Goal: Check status

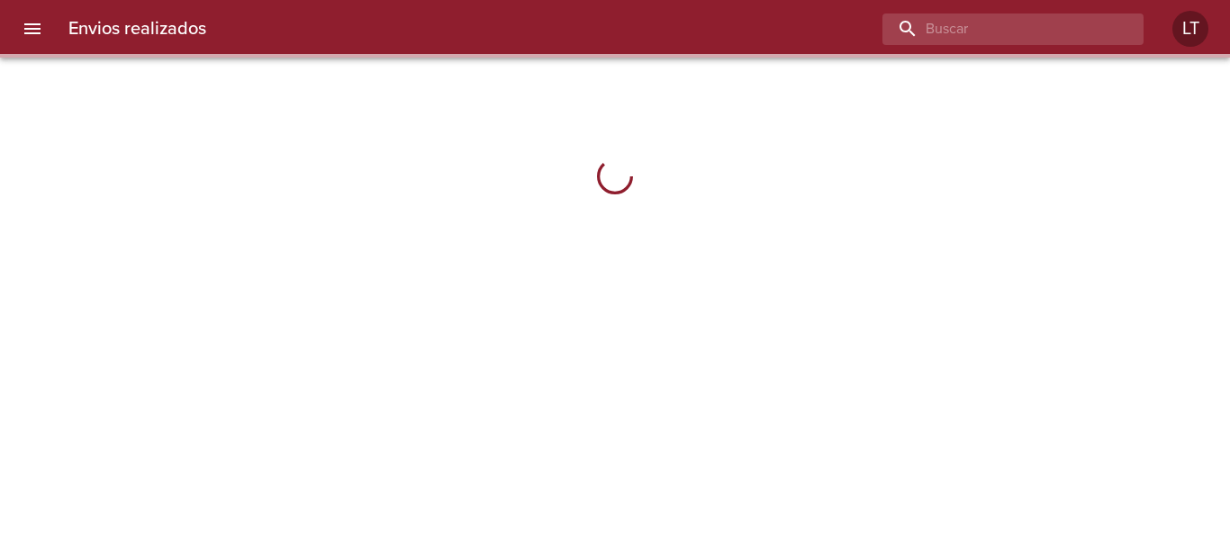
click at [1111, 33] on input "buscar" at bounding box center [997, 30] width 231 height 32
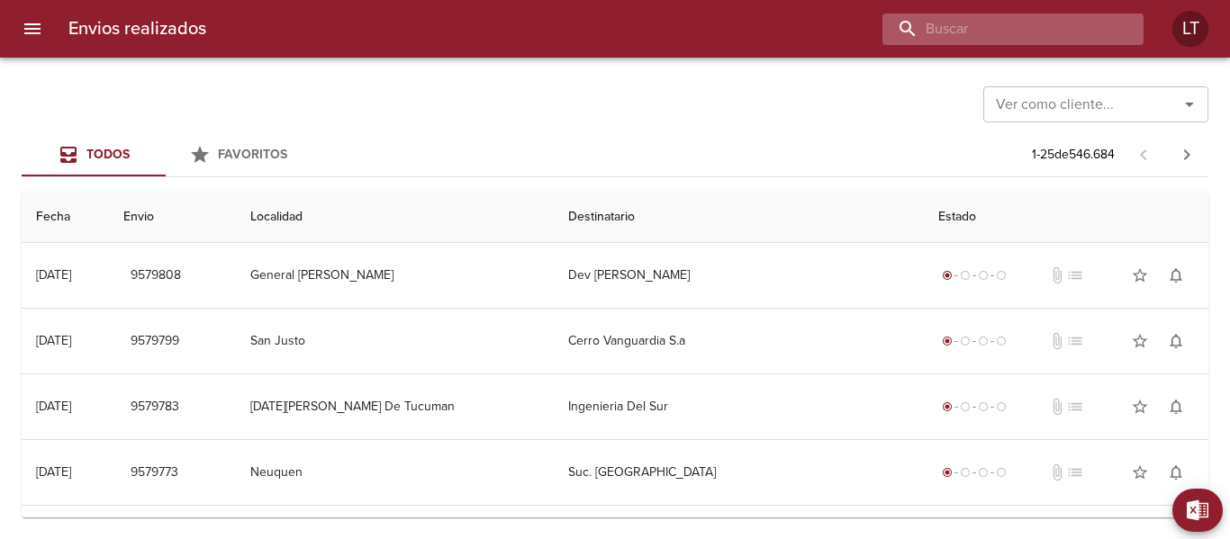
paste input "[PERSON_NAME]"
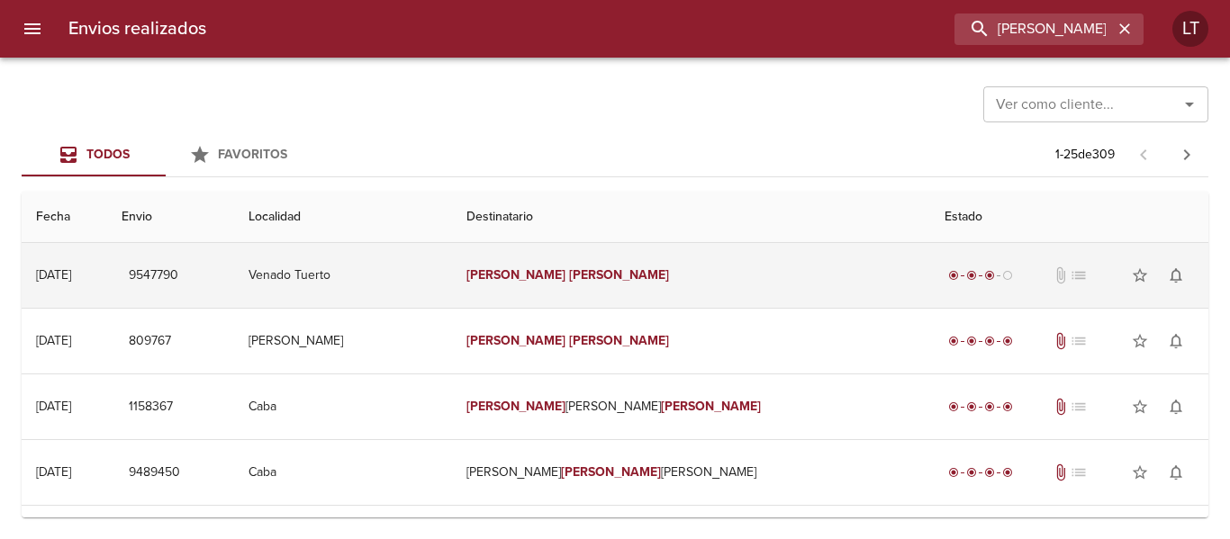
click at [330, 281] on td "Venado Tuerto" at bounding box center [343, 275] width 218 height 65
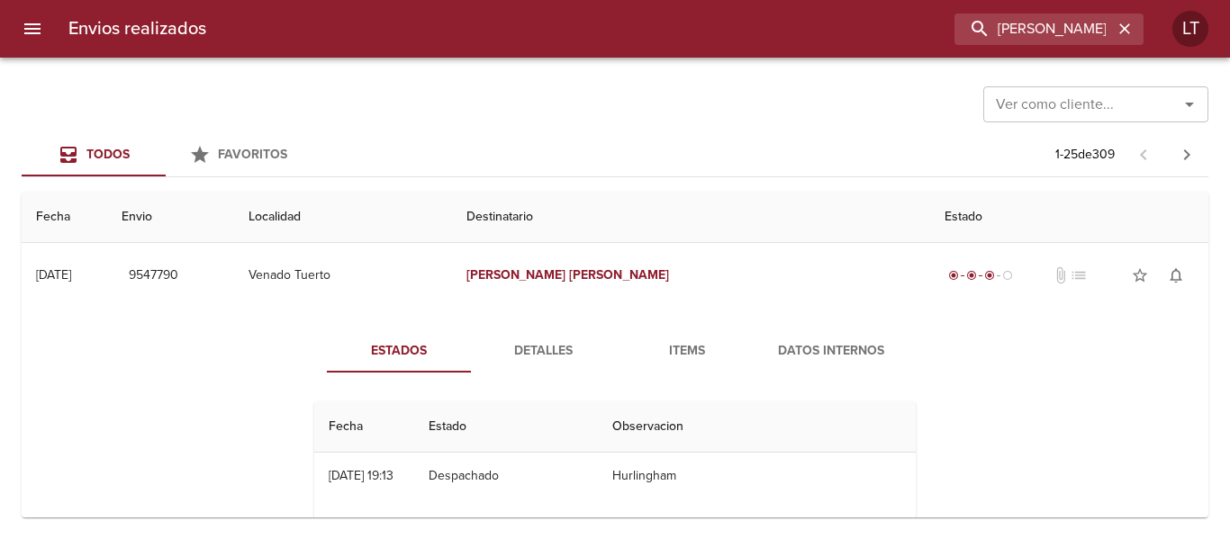
click at [532, 339] on button "Detalles" at bounding box center [543, 351] width 144 height 43
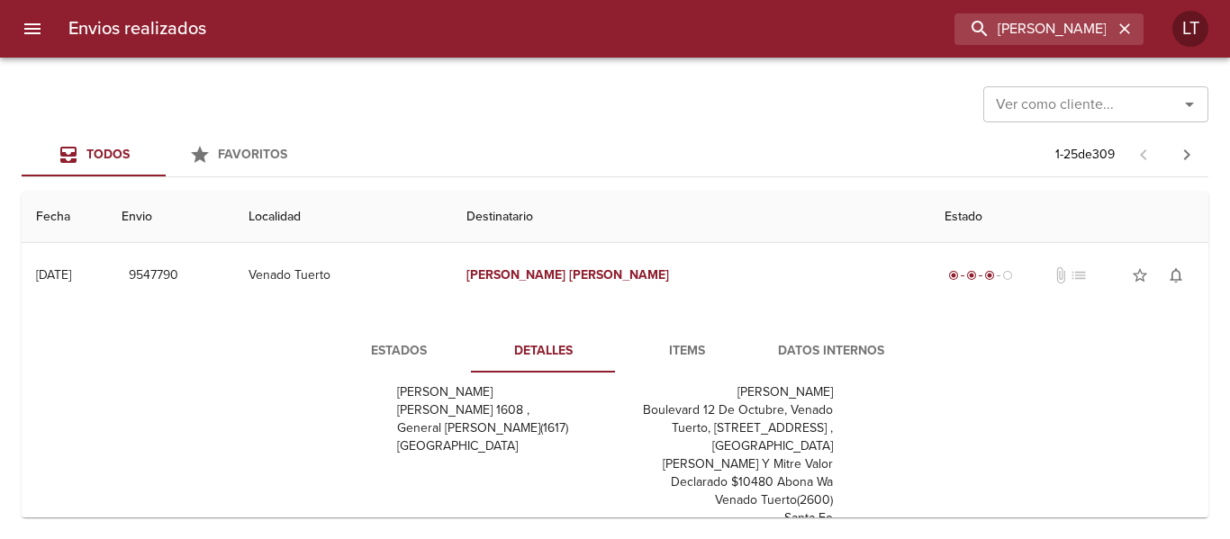
click at [393, 348] on span "Estados" at bounding box center [399, 351] width 122 height 23
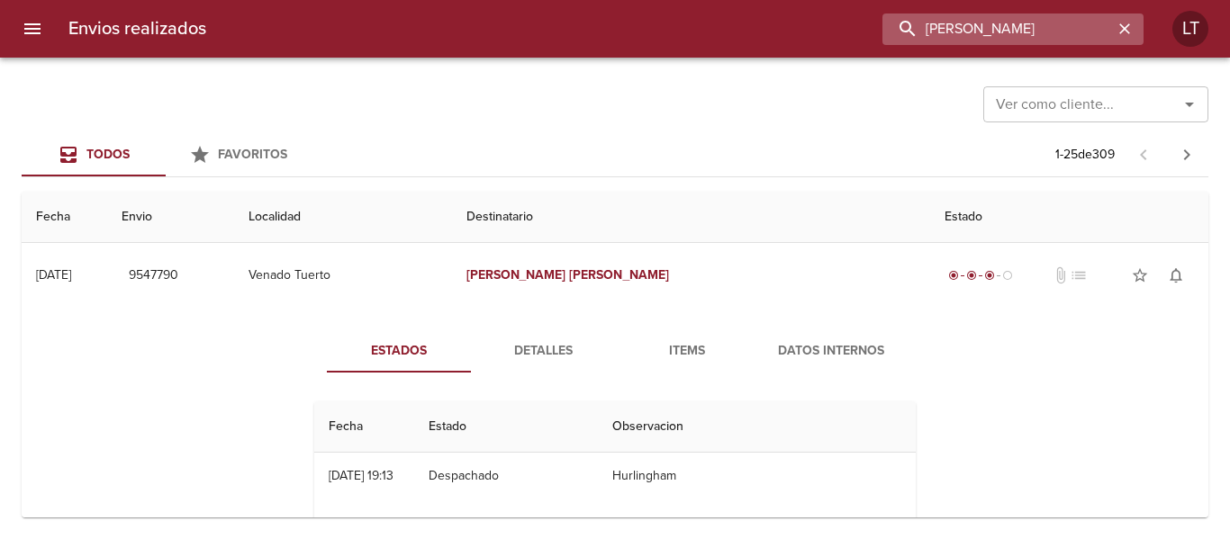
click at [1030, 28] on input "[PERSON_NAME]" at bounding box center [997, 30] width 231 height 32
click at [1002, 32] on input "9547790" at bounding box center [997, 30] width 231 height 32
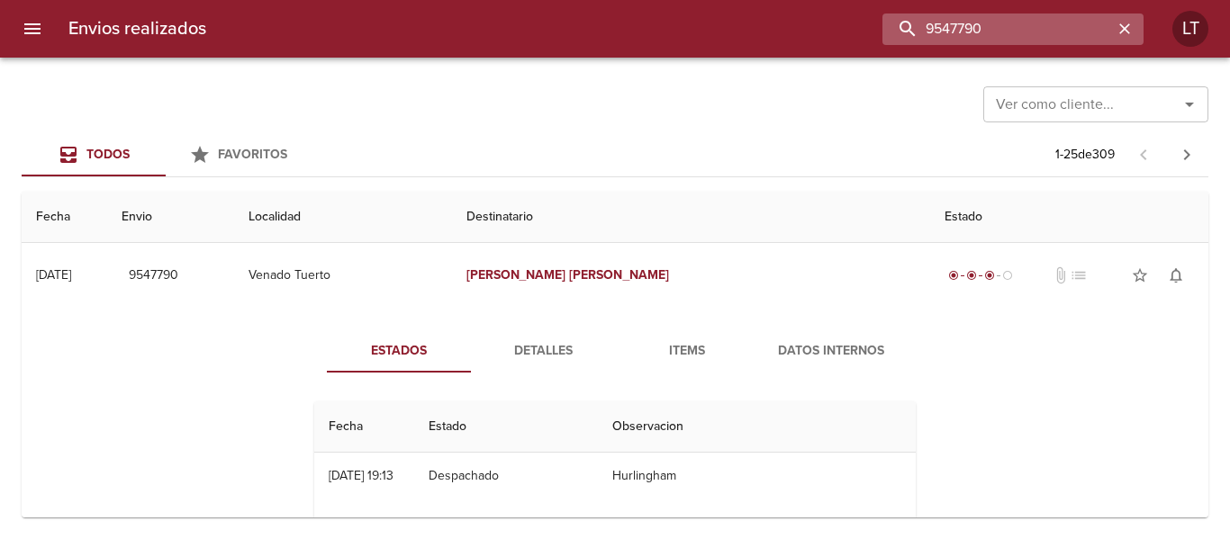
click at [934, 34] on input "9547790" at bounding box center [997, 30] width 231 height 32
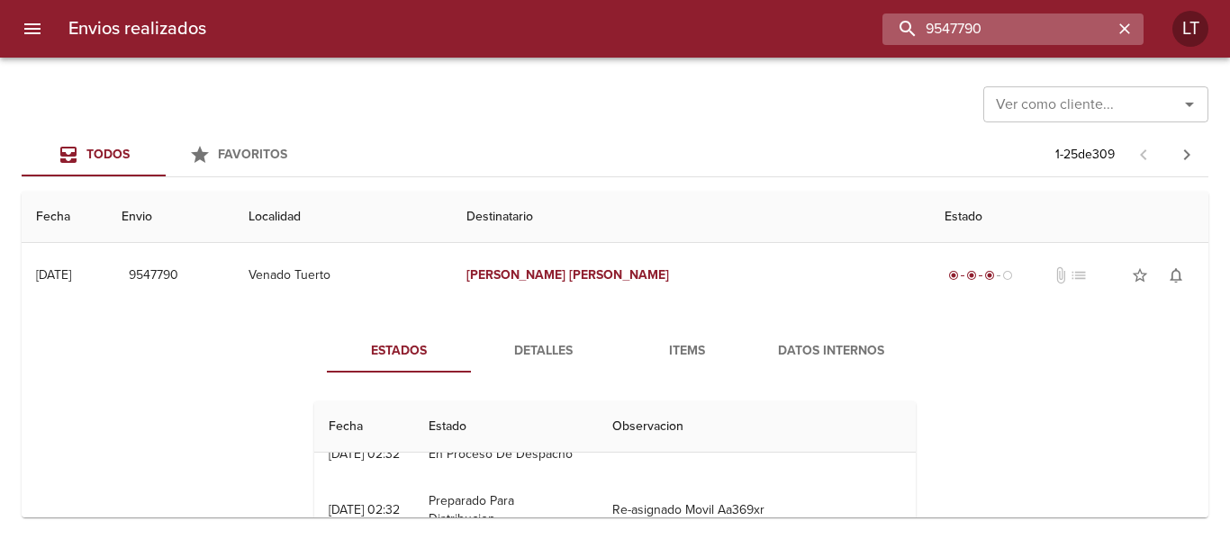
click at [1013, 31] on input "9547790" at bounding box center [997, 30] width 231 height 32
type input "9544803"
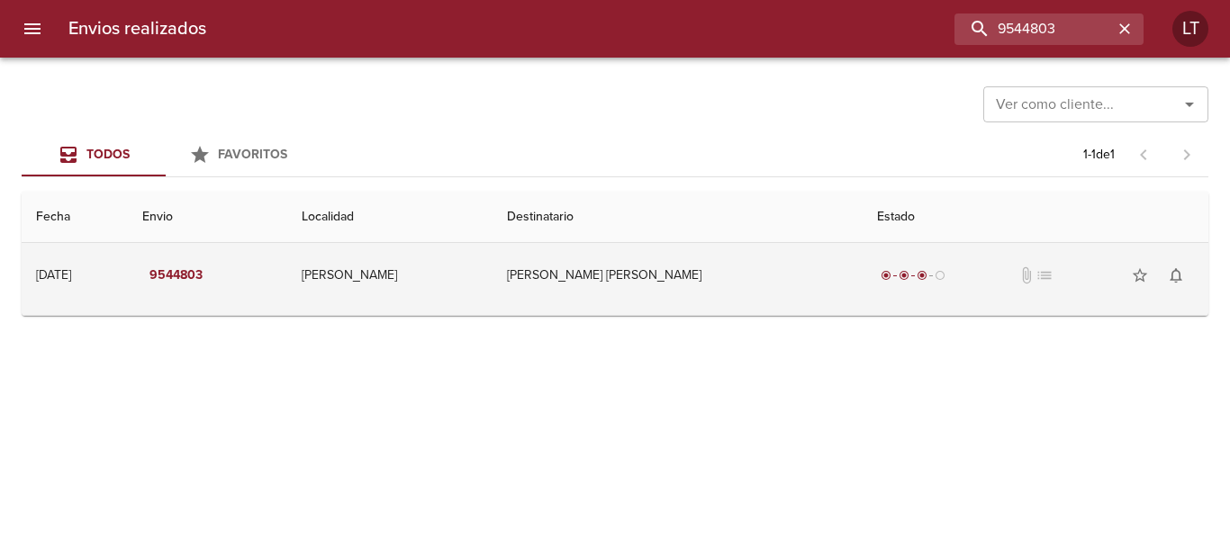
click at [728, 289] on td "[PERSON_NAME] [PERSON_NAME]" at bounding box center [677, 275] width 369 height 65
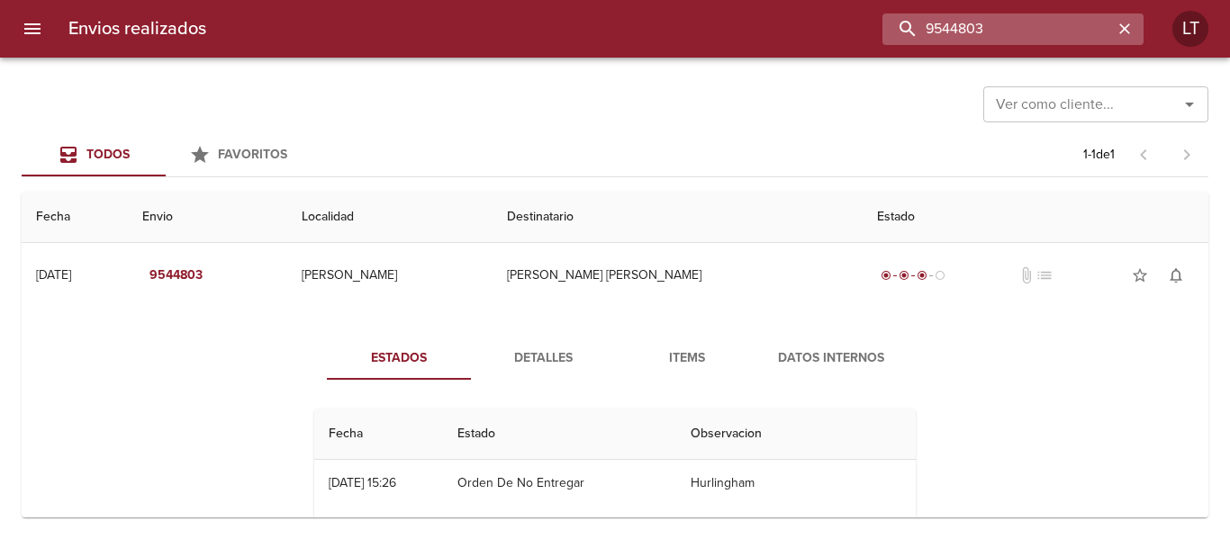
click at [1005, 42] on input "9544803" at bounding box center [997, 30] width 231 height 32
